Goal: Information Seeking & Learning: Learn about a topic

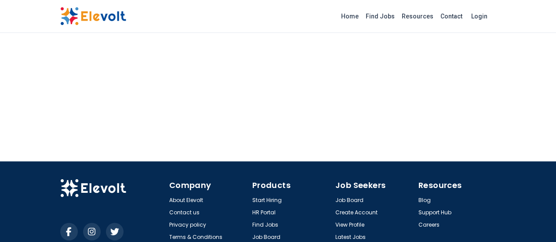
scroll to position [664, 0]
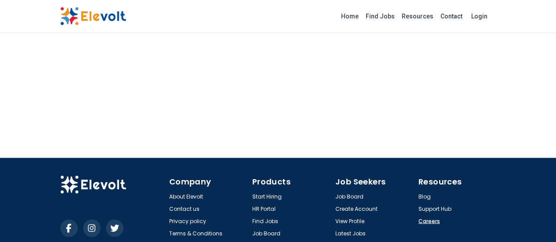
click at [440, 217] on link "Careers" at bounding box center [429, 220] width 22 height 7
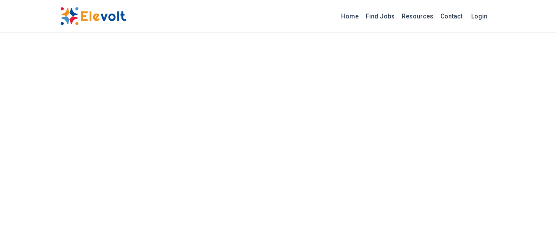
scroll to position [424, 0]
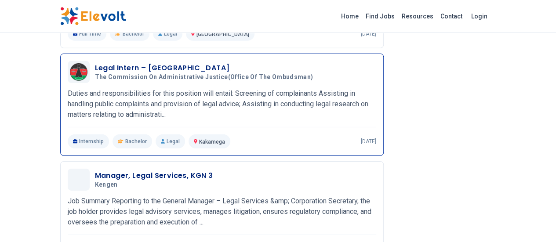
scroll to position [1308, 0]
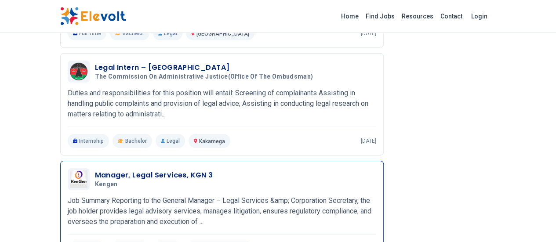
click at [120, 170] on h3 "Manager, Legal Services, KGN 3" at bounding box center [154, 175] width 118 height 11
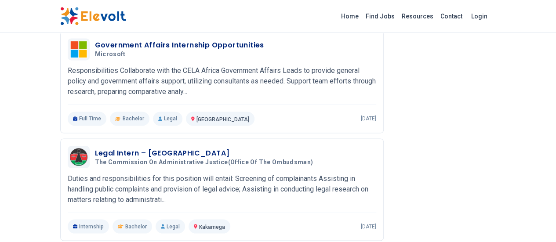
scroll to position [713, 0]
